Goal: Task Accomplishment & Management: Manage account settings

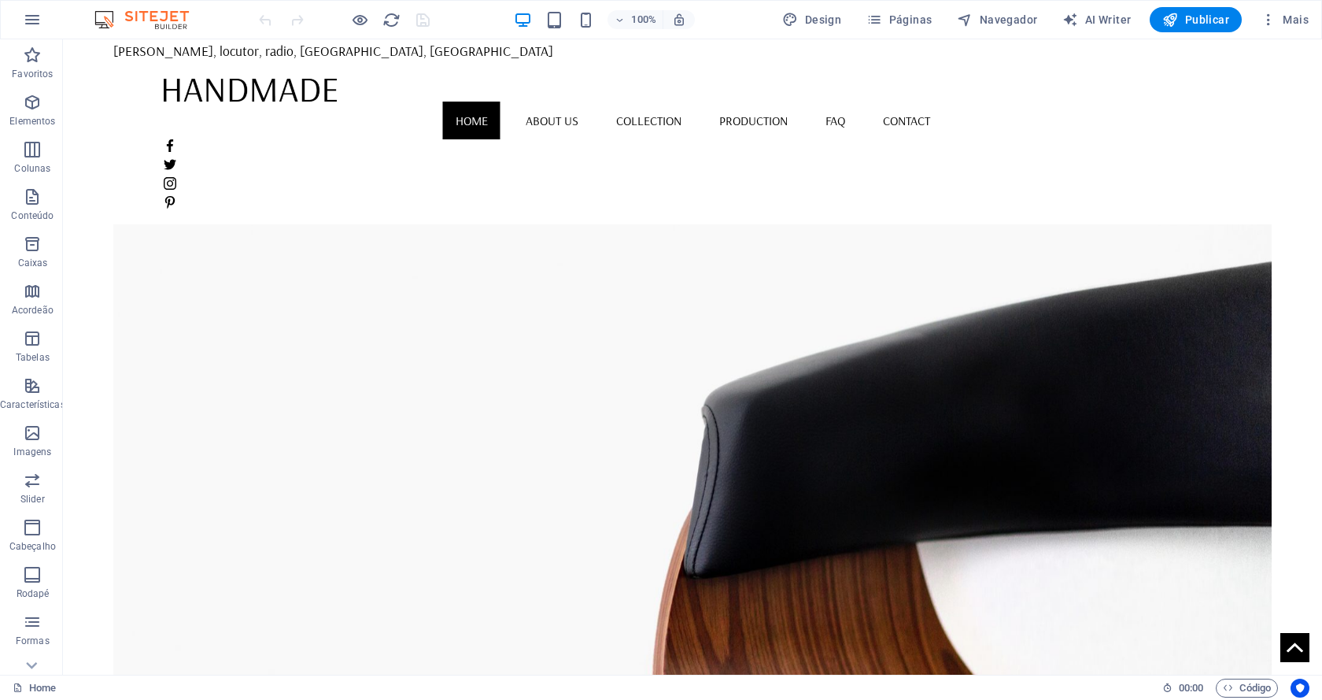
drag, startPoint x: 350, startPoint y: 51, endPoint x: 270, endPoint y: 45, distance: 80.5
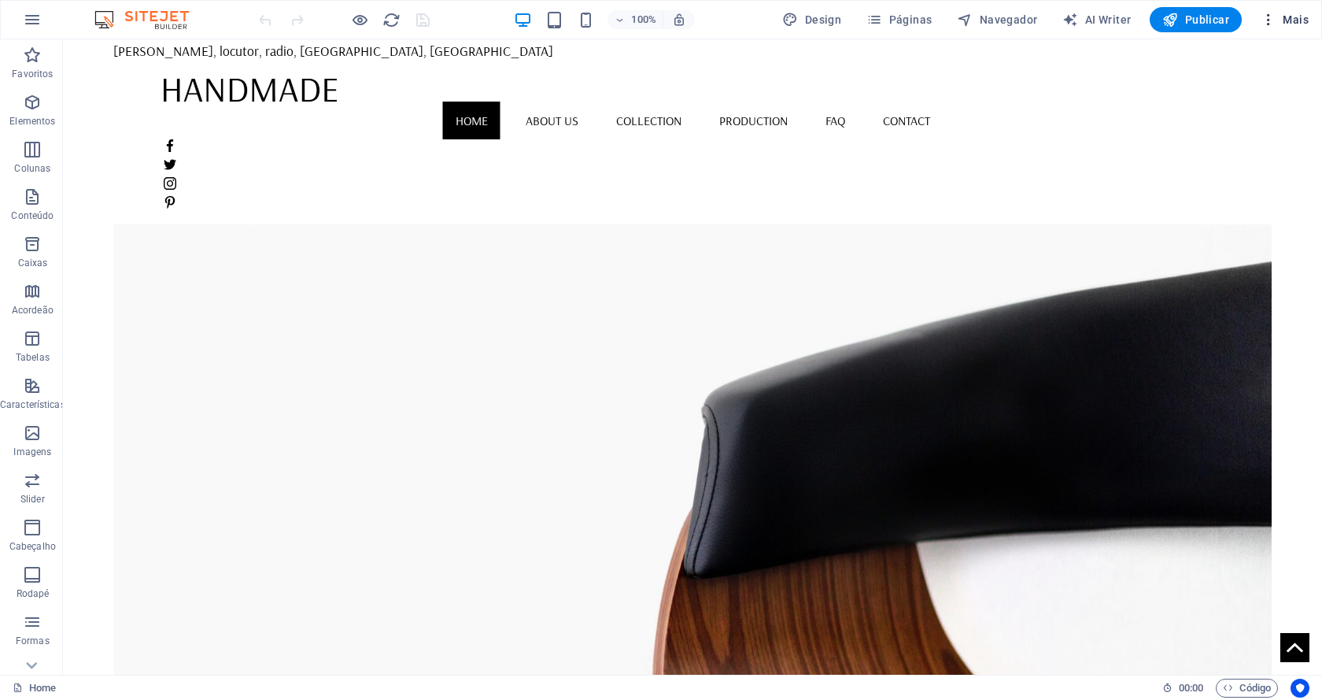
click at [1273, 18] on icon "button" at bounding box center [1269, 20] width 16 height 16
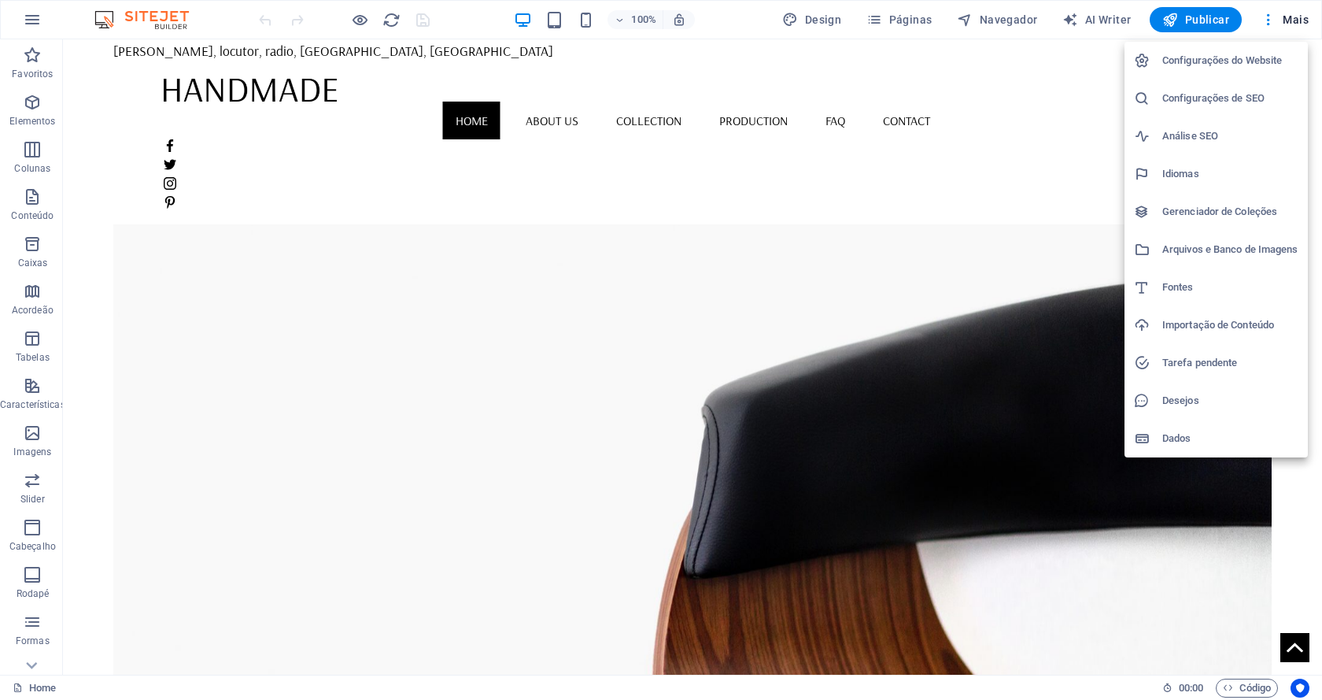
click at [1200, 62] on h6 "Configurações do Website" at bounding box center [1231, 60] width 136 height 19
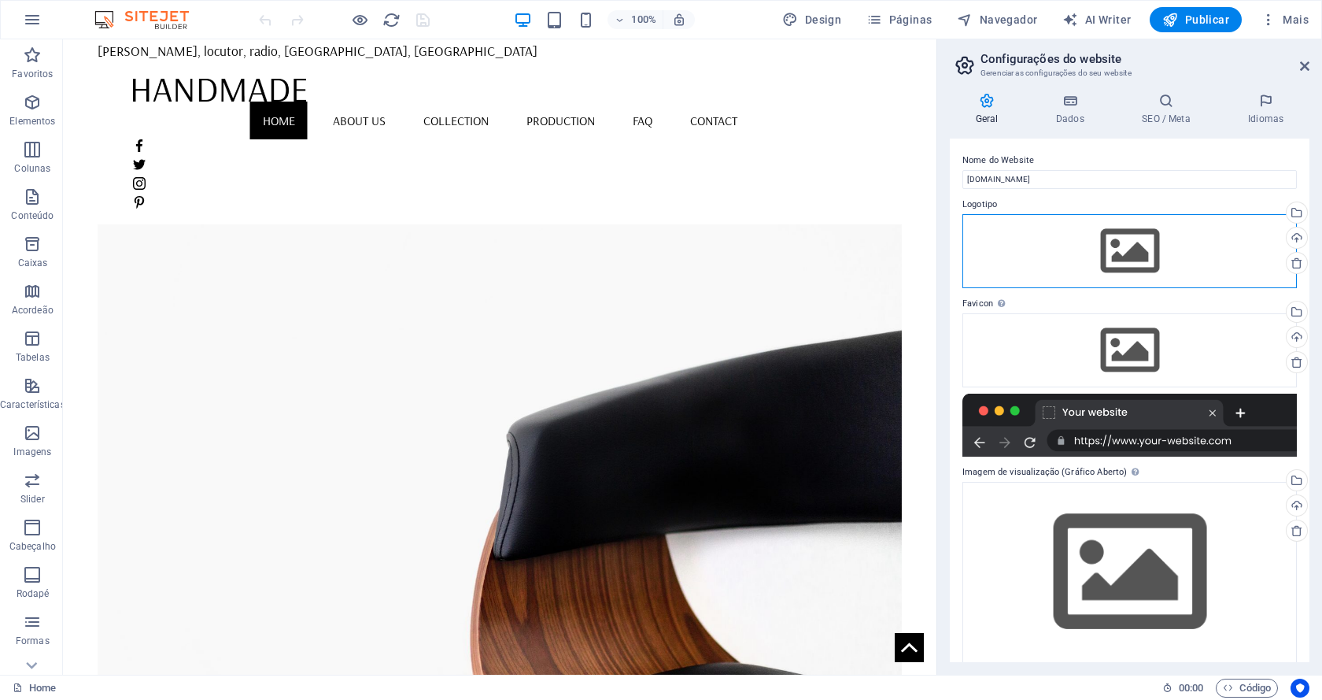
click at [1097, 248] on div "Arraste os arquivos aqui, clique para escolher os arquivos ou selecione os arqu…" at bounding box center [1130, 251] width 335 height 74
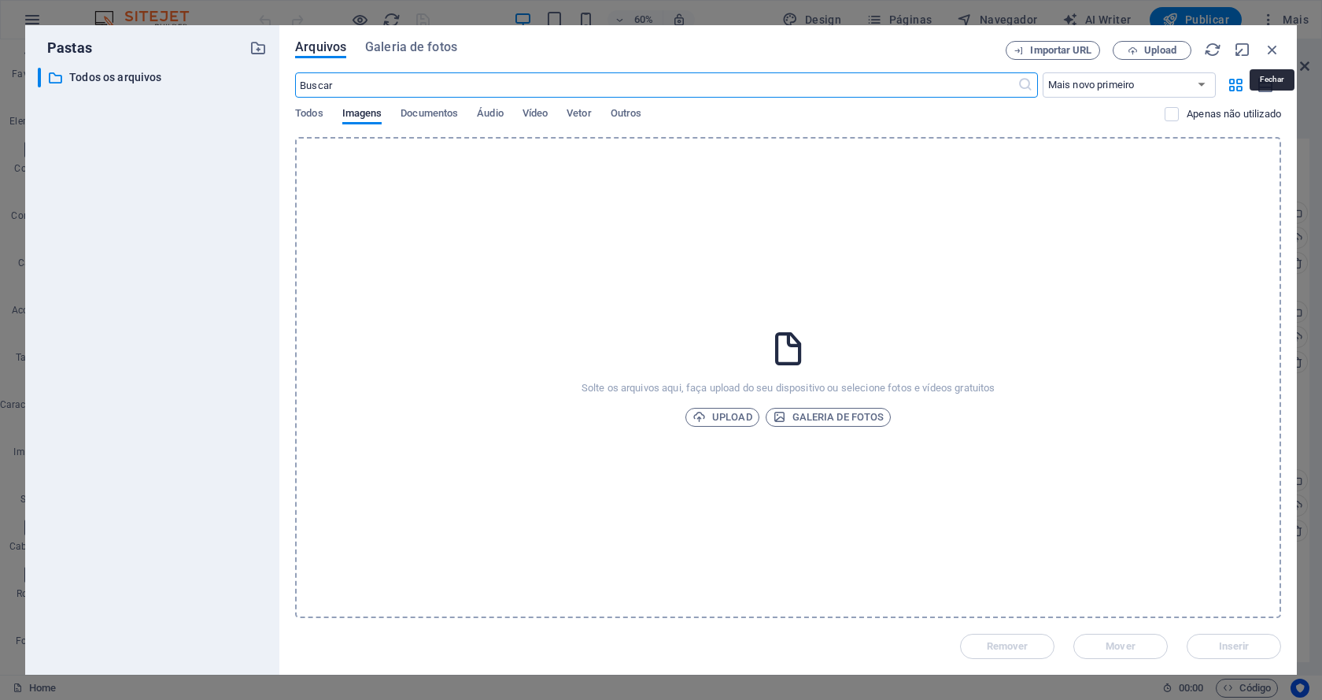
click at [1270, 43] on icon "button" at bounding box center [1272, 49] width 17 height 17
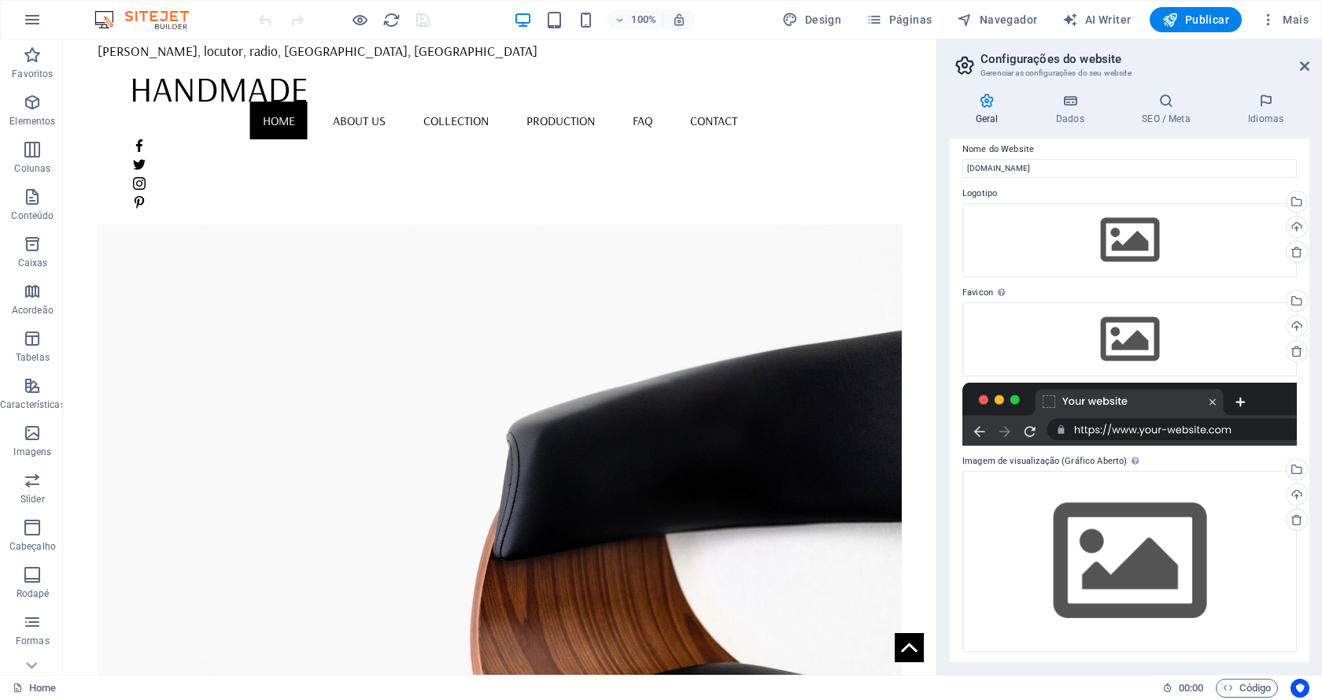
scroll to position [13, 0]
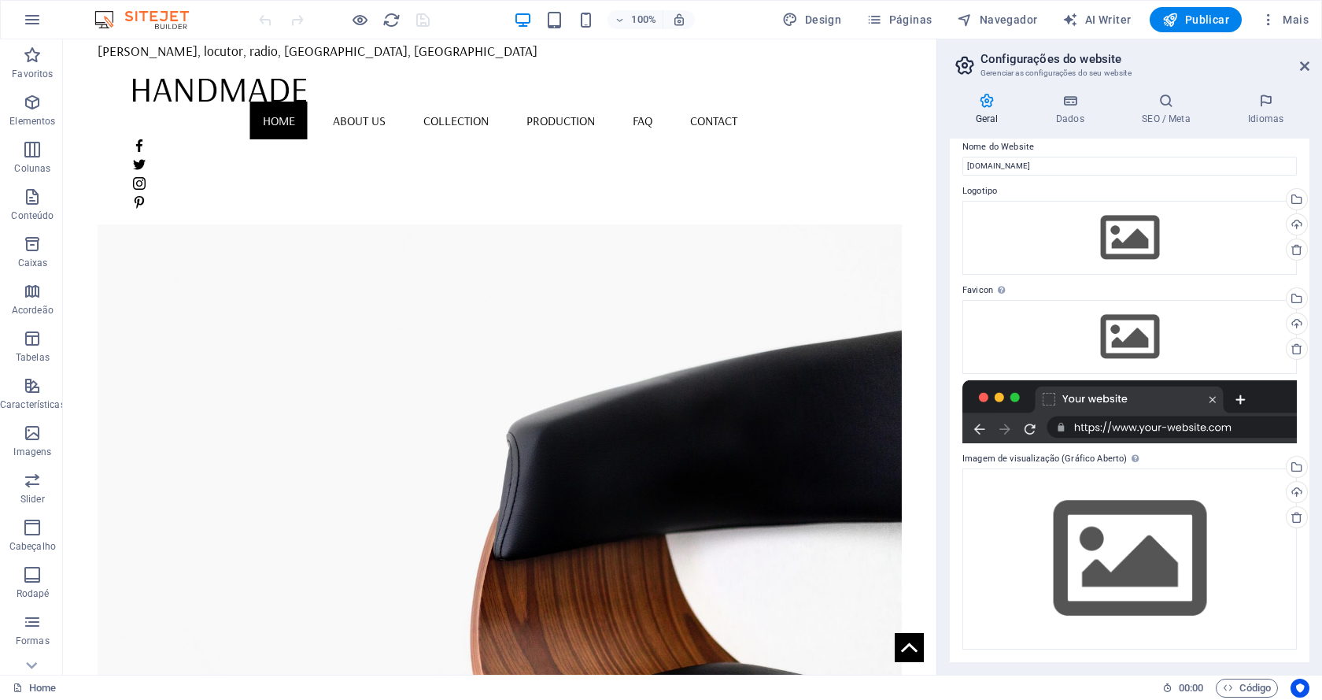
click at [1133, 397] on div at bounding box center [1130, 411] width 335 height 63
click at [1242, 398] on div at bounding box center [1130, 411] width 335 height 63
click at [1189, 427] on div at bounding box center [1130, 411] width 335 height 63
click at [1193, 451] on label "Imagem de visualização (Gráfico Aberto) Esta imagem será mostrada quando o webs…" at bounding box center [1130, 458] width 335 height 19
click at [1125, 530] on div "Arraste os arquivos aqui, clique para escolher os arquivos ou selecione os arqu…" at bounding box center [1130, 558] width 335 height 180
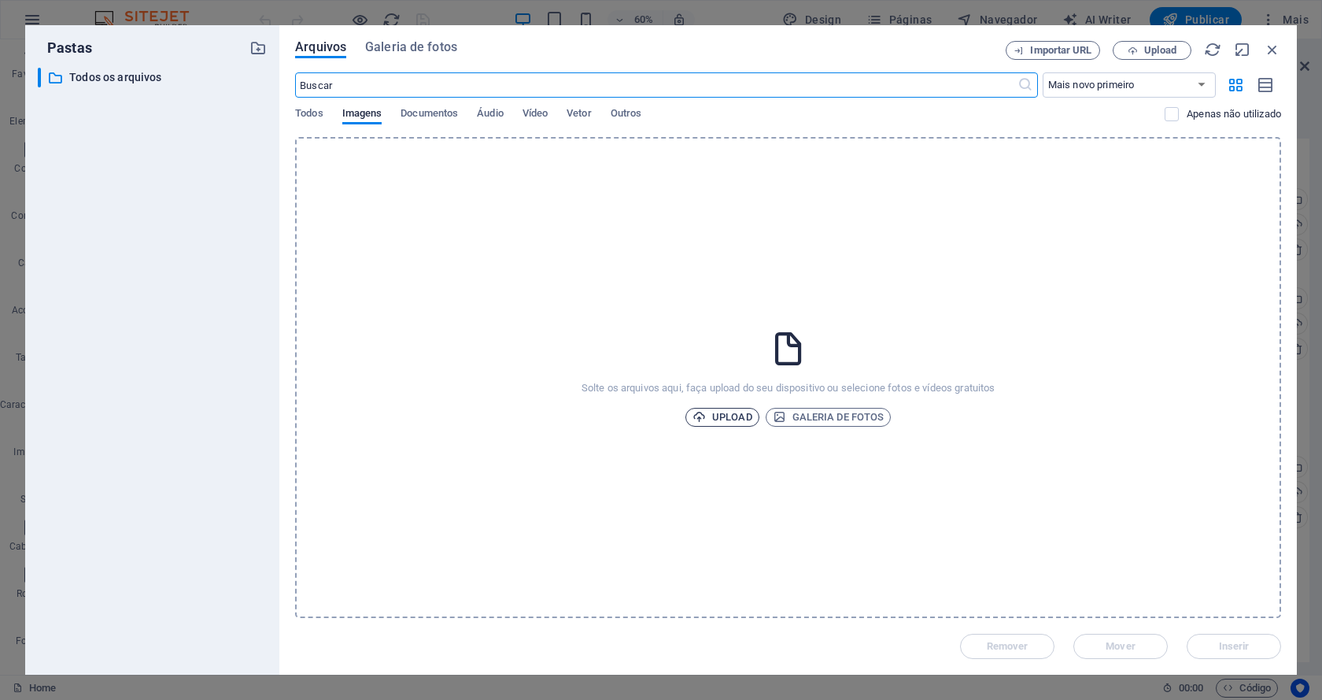
click at [750, 411] on span "Upload" at bounding box center [723, 417] width 60 height 19
click at [1271, 46] on icon "button" at bounding box center [1272, 49] width 17 height 17
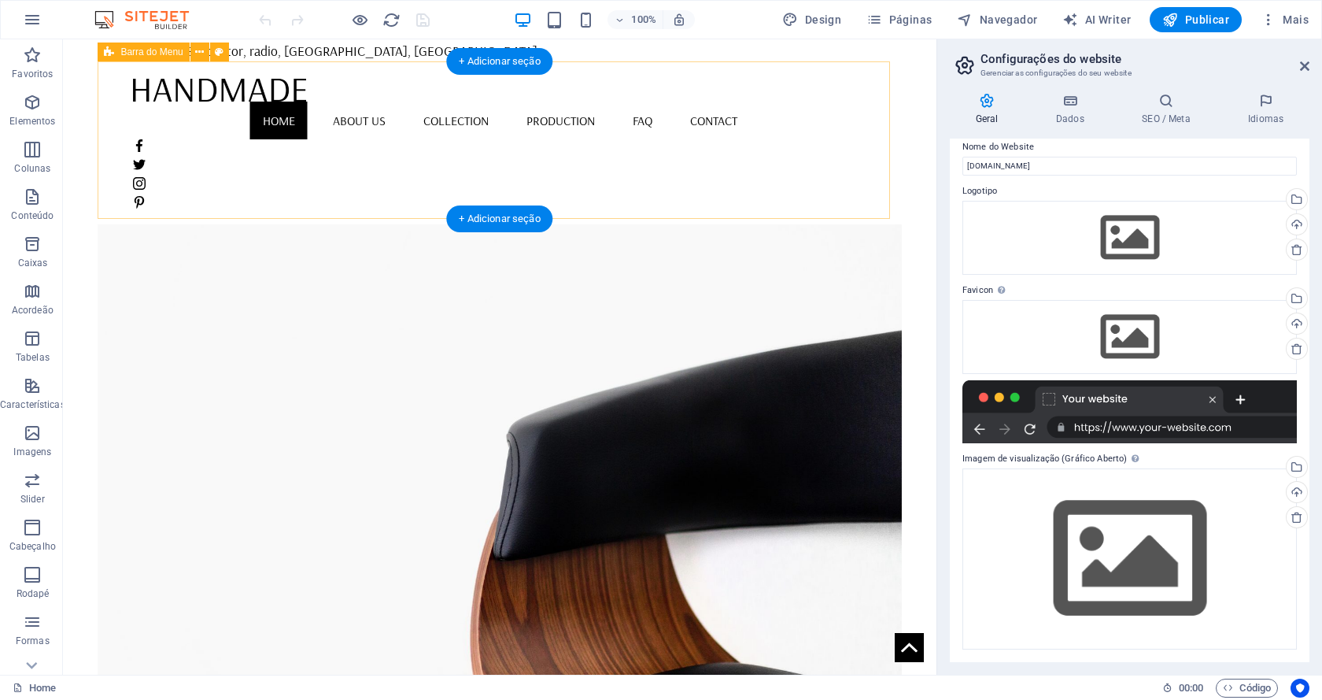
click at [427, 143] on div "Home About us Collection Production FAQ Contact Menu" at bounding box center [500, 142] width 804 height 163
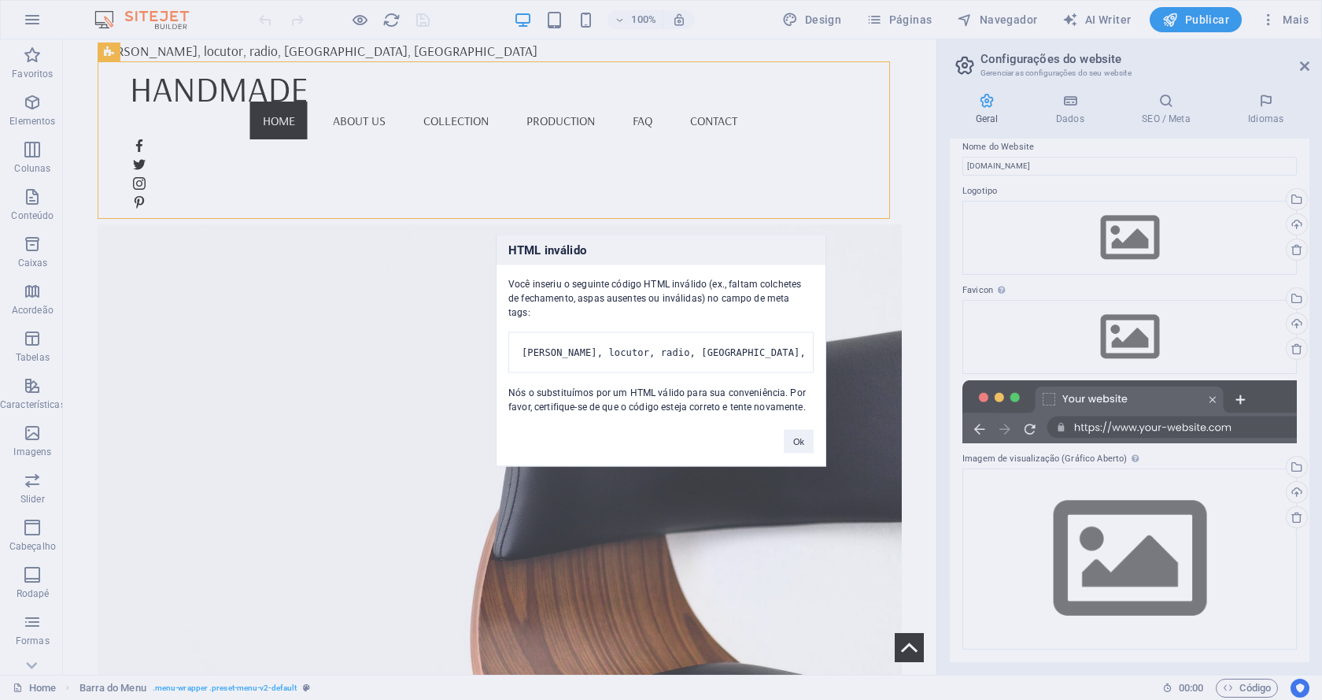
click at [730, 341] on pre "[PERSON_NAME], locutor, radio, [GEOGRAPHIC_DATA], [GEOGRAPHIC_DATA]" at bounding box center [661, 351] width 305 height 41
click at [668, 331] on pre "[PERSON_NAME], locutor, radio, [GEOGRAPHIC_DATA], [GEOGRAPHIC_DATA]" at bounding box center [661, 351] width 305 height 41
drag, startPoint x: 639, startPoint y: 334, endPoint x: 862, endPoint y: 349, distance: 223.3
click at [862, 349] on div "HTML inválido Você inseriu o seguinte código HTML inválido (ex., faltam colchet…" at bounding box center [661, 350] width 1322 height 700
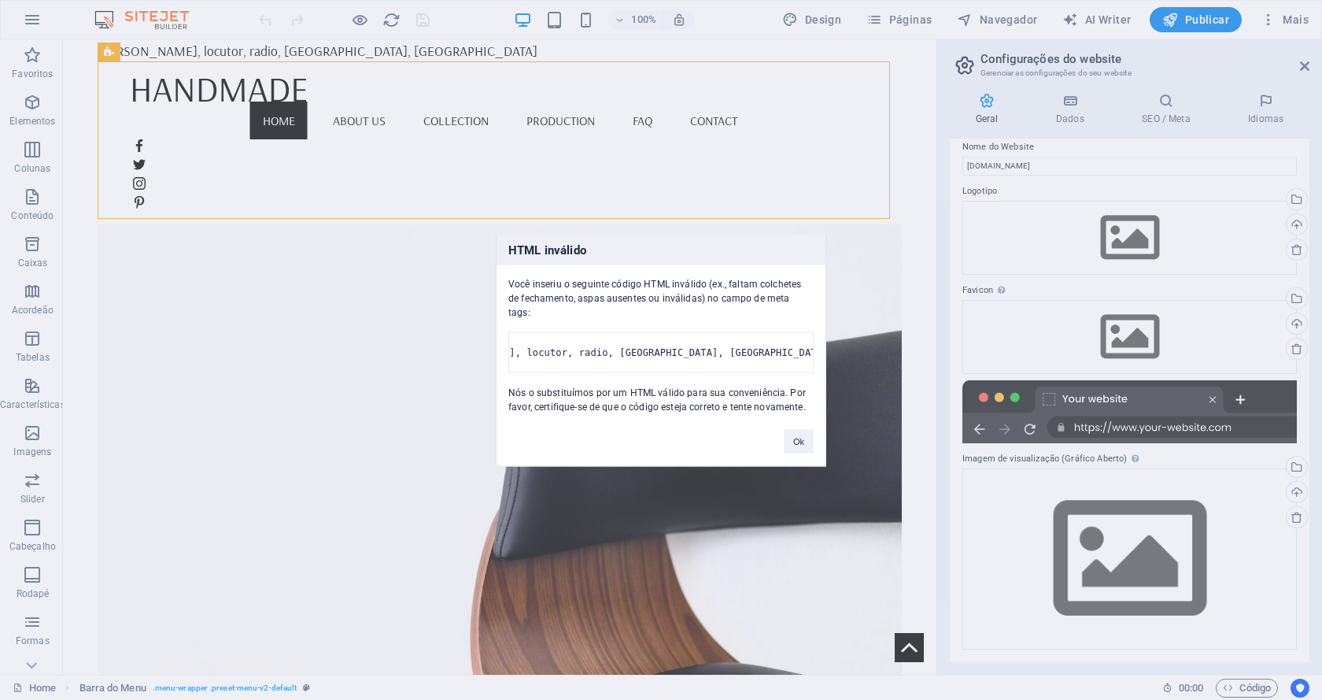
click at [716, 335] on pre "[PERSON_NAME], locutor, radio, [GEOGRAPHIC_DATA], [GEOGRAPHIC_DATA]" at bounding box center [661, 351] width 305 height 41
drag, startPoint x: 790, startPoint y: 335, endPoint x: 688, endPoint y: 336, distance: 102.3
click at [688, 336] on pre "[PERSON_NAME], locutor, radio, [GEOGRAPHIC_DATA], [GEOGRAPHIC_DATA]" at bounding box center [661, 351] width 305 height 41
click at [802, 447] on button "Ok" at bounding box center [799, 441] width 30 height 24
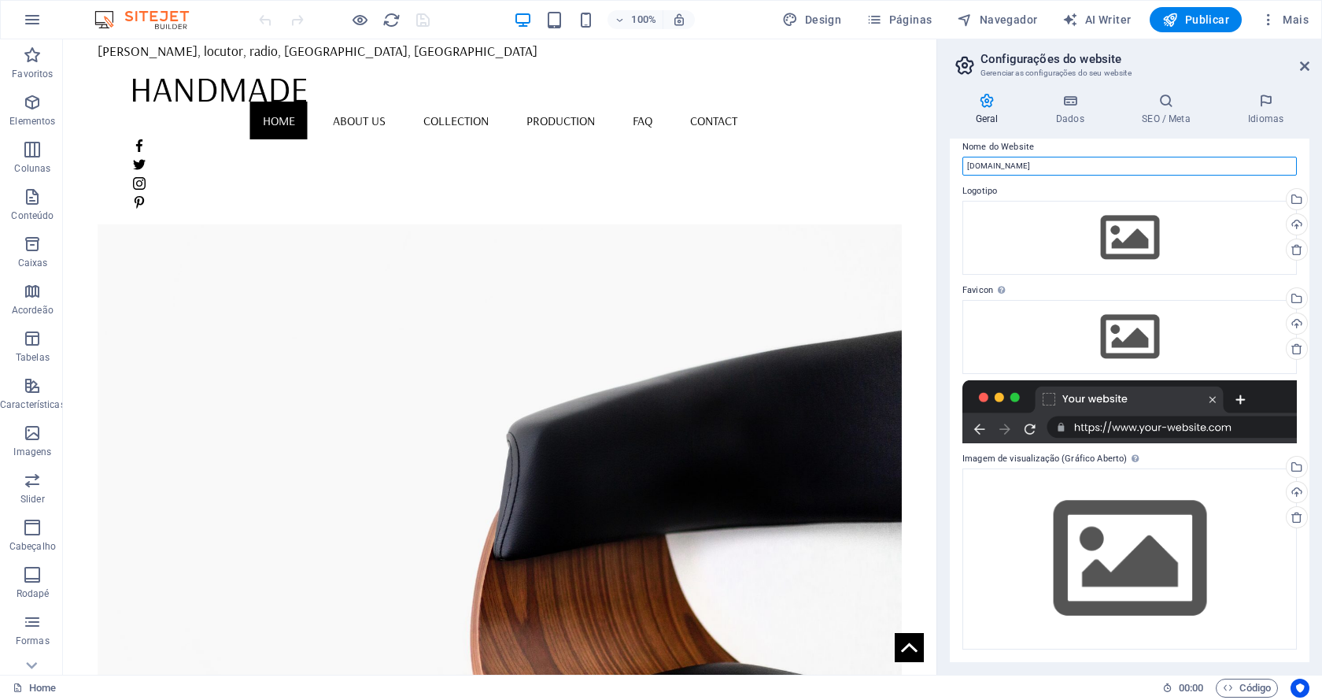
click at [1054, 163] on input "[DOMAIN_NAME]" at bounding box center [1130, 166] width 335 height 19
click at [31, 26] on icon "button" at bounding box center [32, 19] width 19 height 19
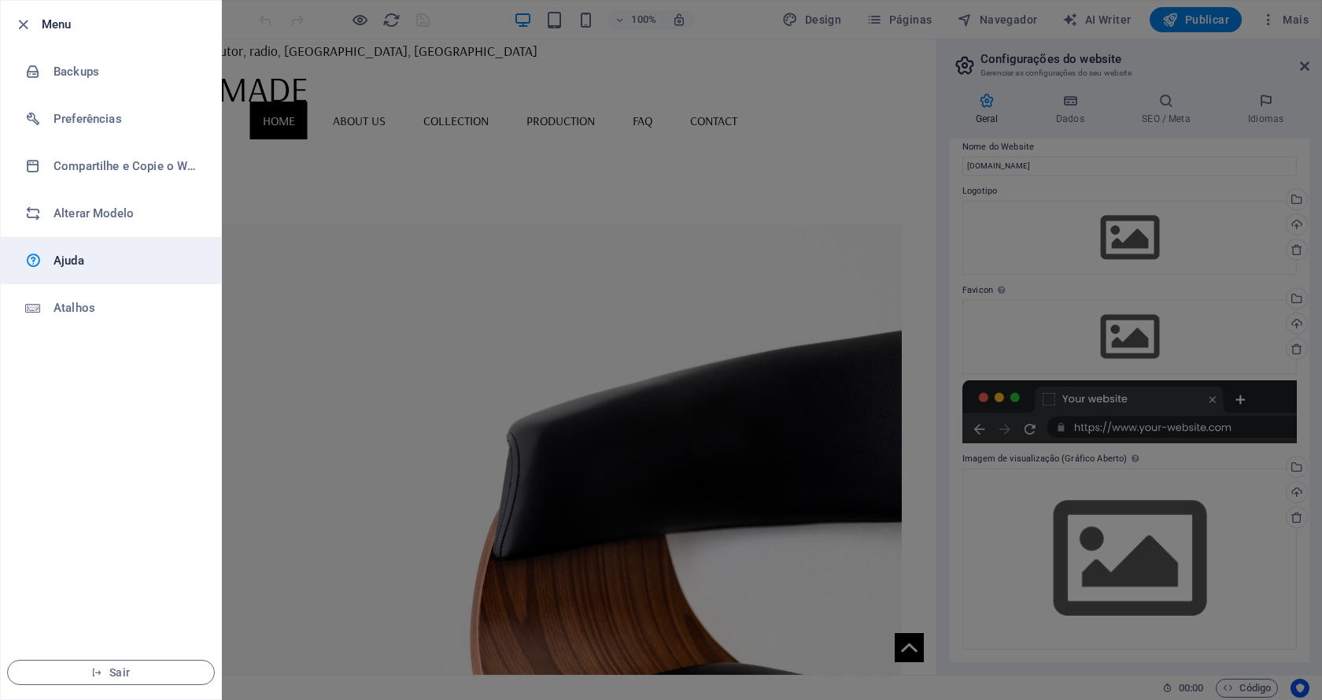
click at [135, 261] on h6 "Ajuda" at bounding box center [127, 260] width 146 height 19
